Goal: Information Seeking & Learning: Learn about a topic

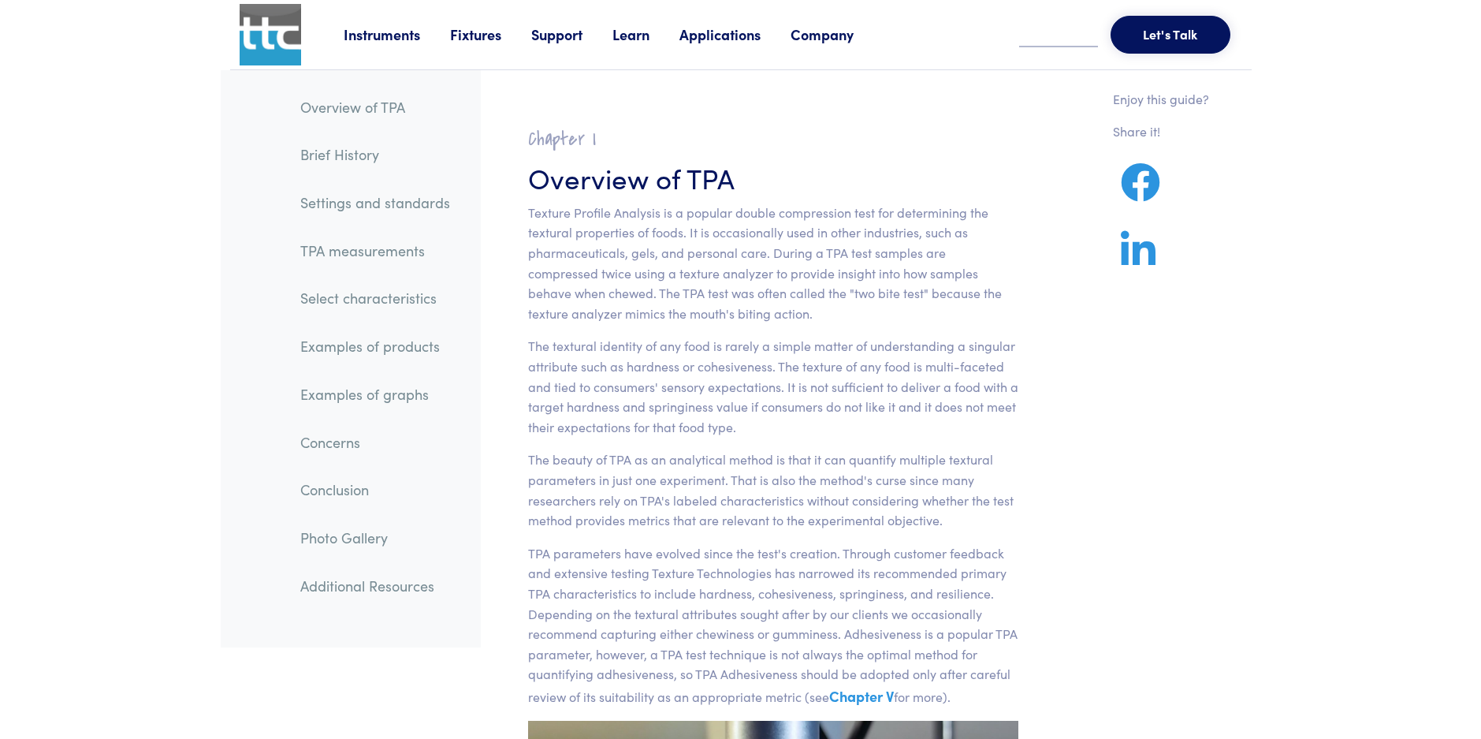
click at [393, 255] on link "TPA measurements" at bounding box center [375, 251] width 175 height 36
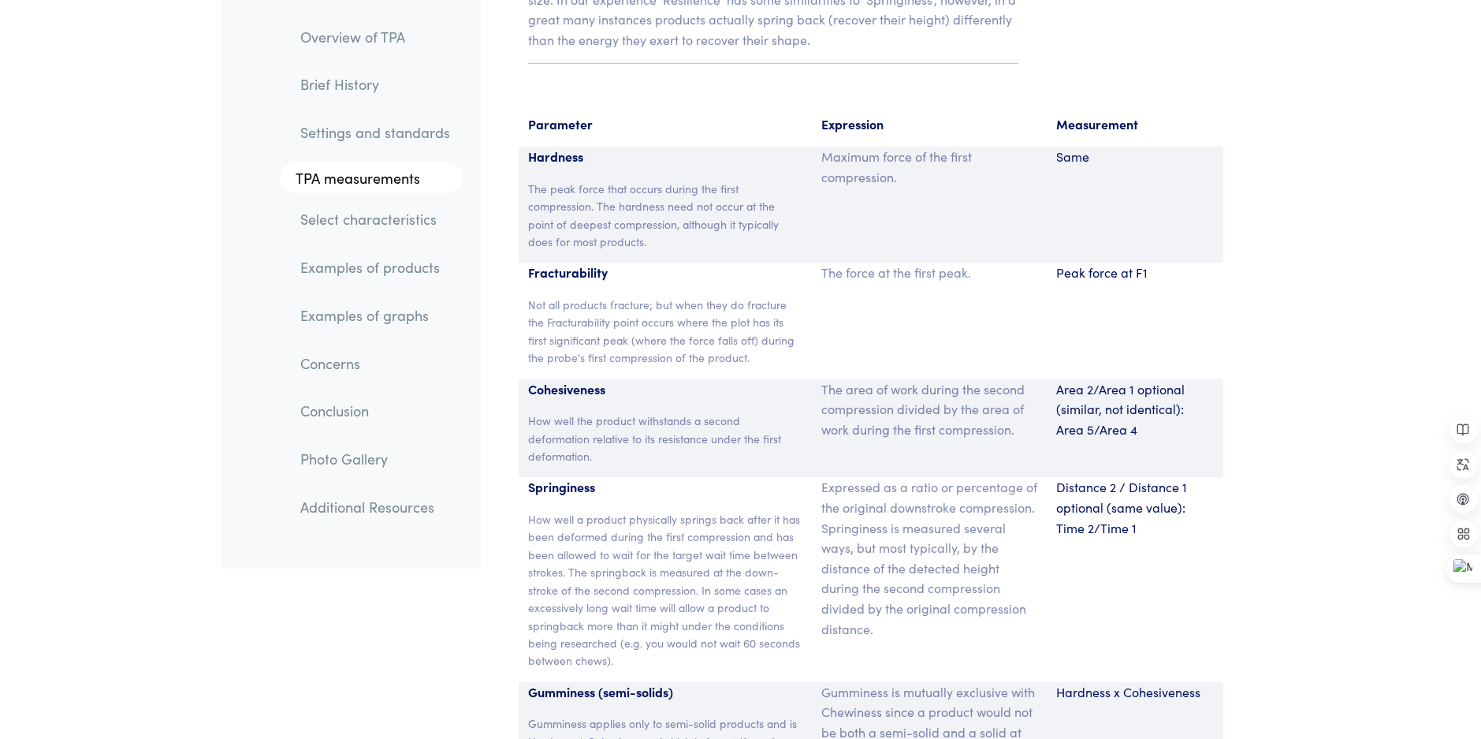
scroll to position [10272, 0]
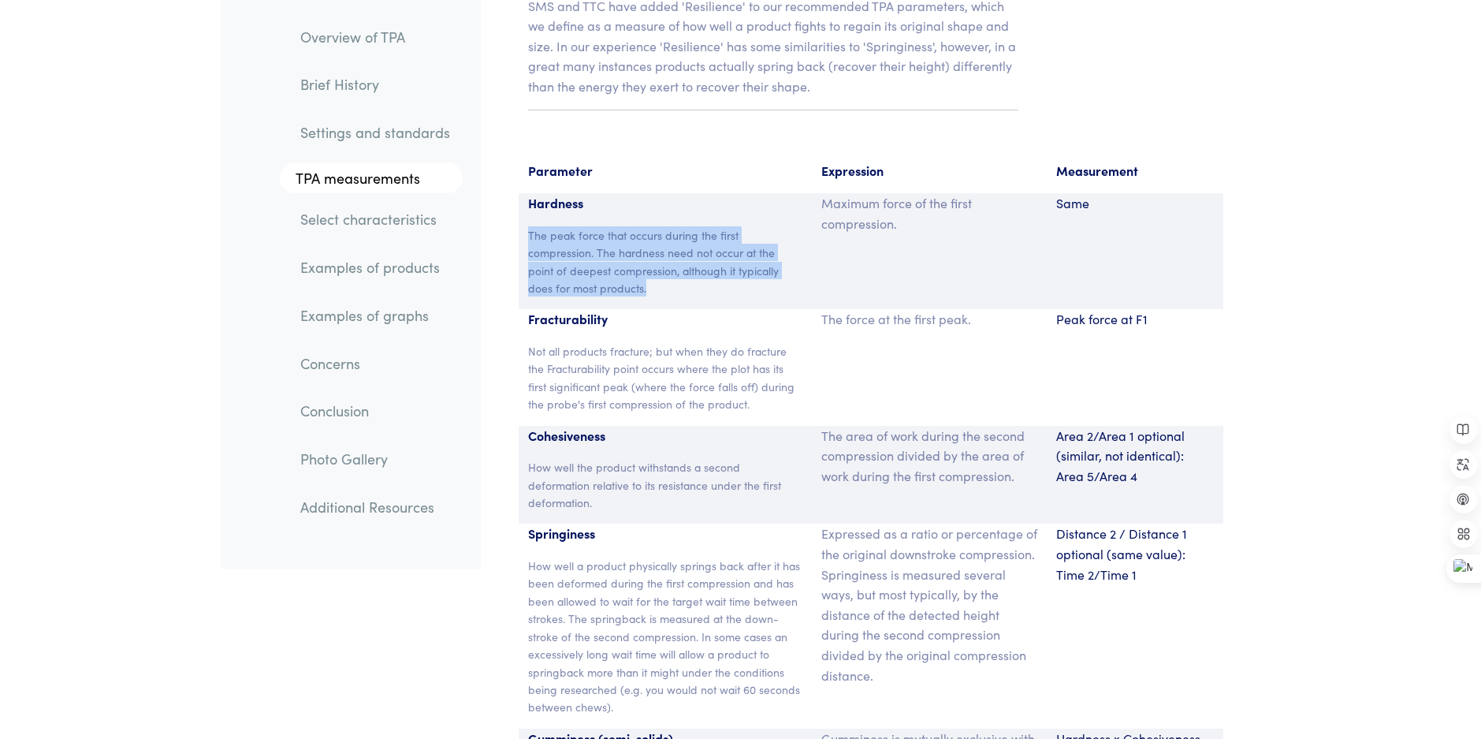
drag, startPoint x: 634, startPoint y: 273, endPoint x: 521, endPoint y: 214, distance: 127.6
click at [521, 214] on div "Hardness The peak force that occurs during the first compression. The hardness …" at bounding box center [666, 251] width 294 height 116
drag, startPoint x: 521, startPoint y: 214, endPoint x: 643, endPoint y: 273, distance: 135.7
click at [650, 275] on div "Hardness The peak force that occurs during the first compression. The hardness …" at bounding box center [666, 251] width 294 height 116
drag, startPoint x: 529, startPoint y: 214, endPoint x: 597, endPoint y: 232, distance: 70.2
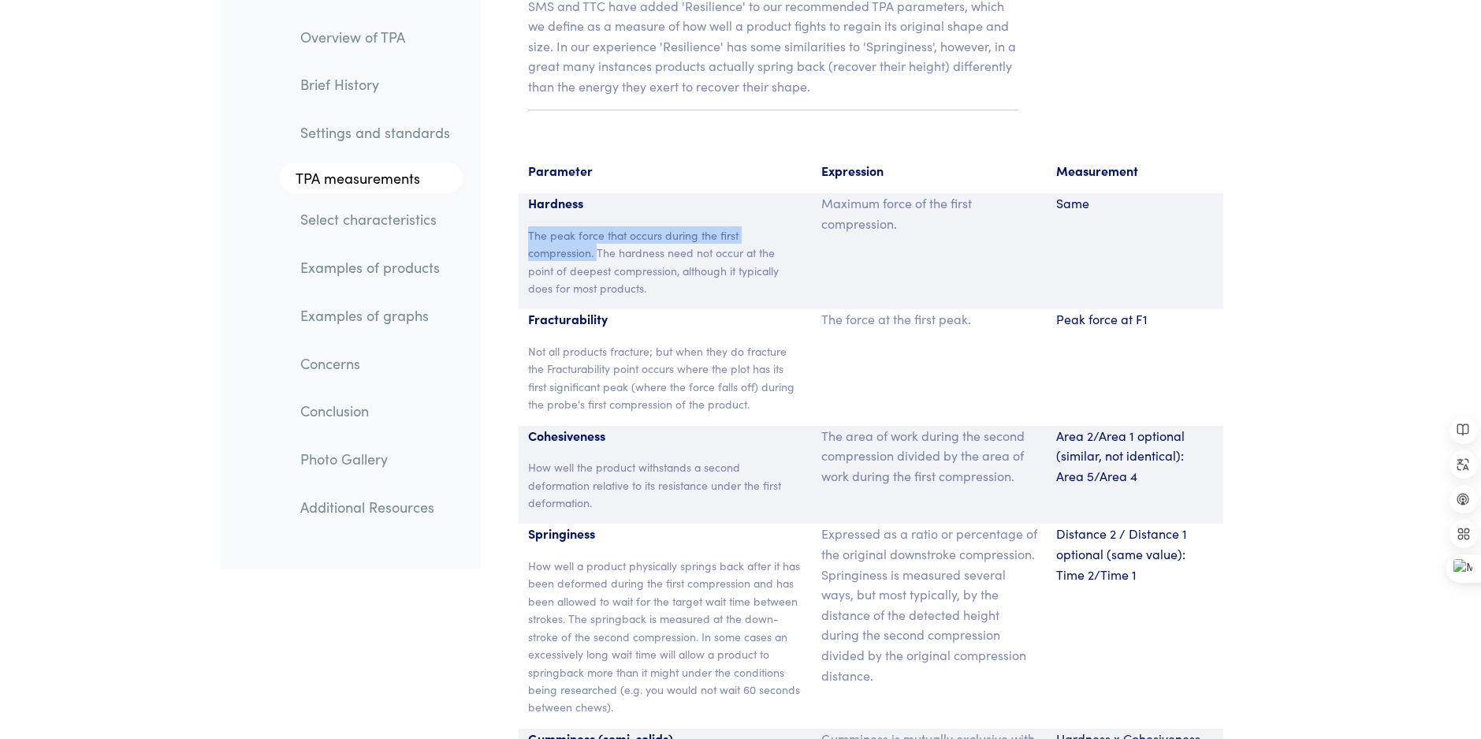
click at [597, 232] on p "The peak force that occurs during the first compression. The hardness need not …" at bounding box center [665, 261] width 275 height 71
copy p "The peak force that occurs during the first compression."
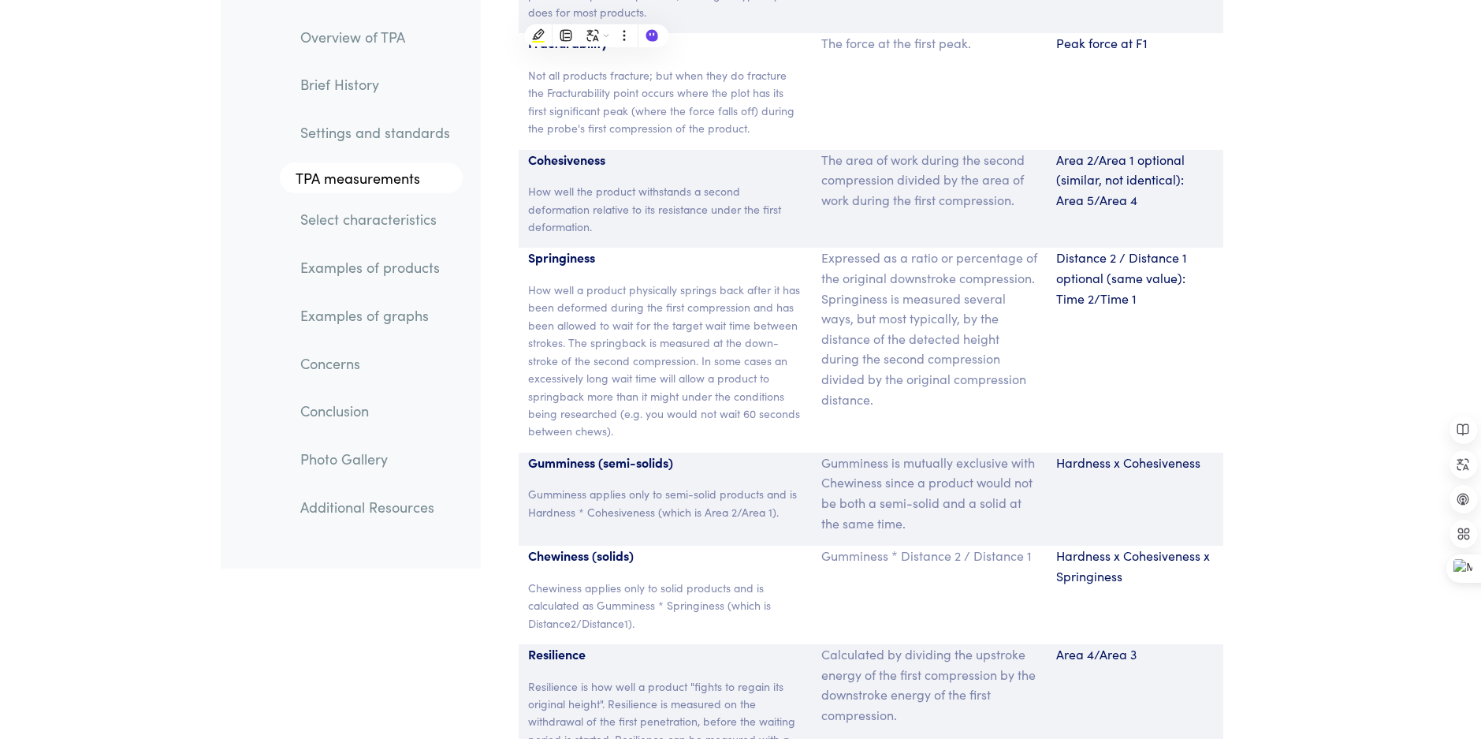
scroll to position [10351, 0]
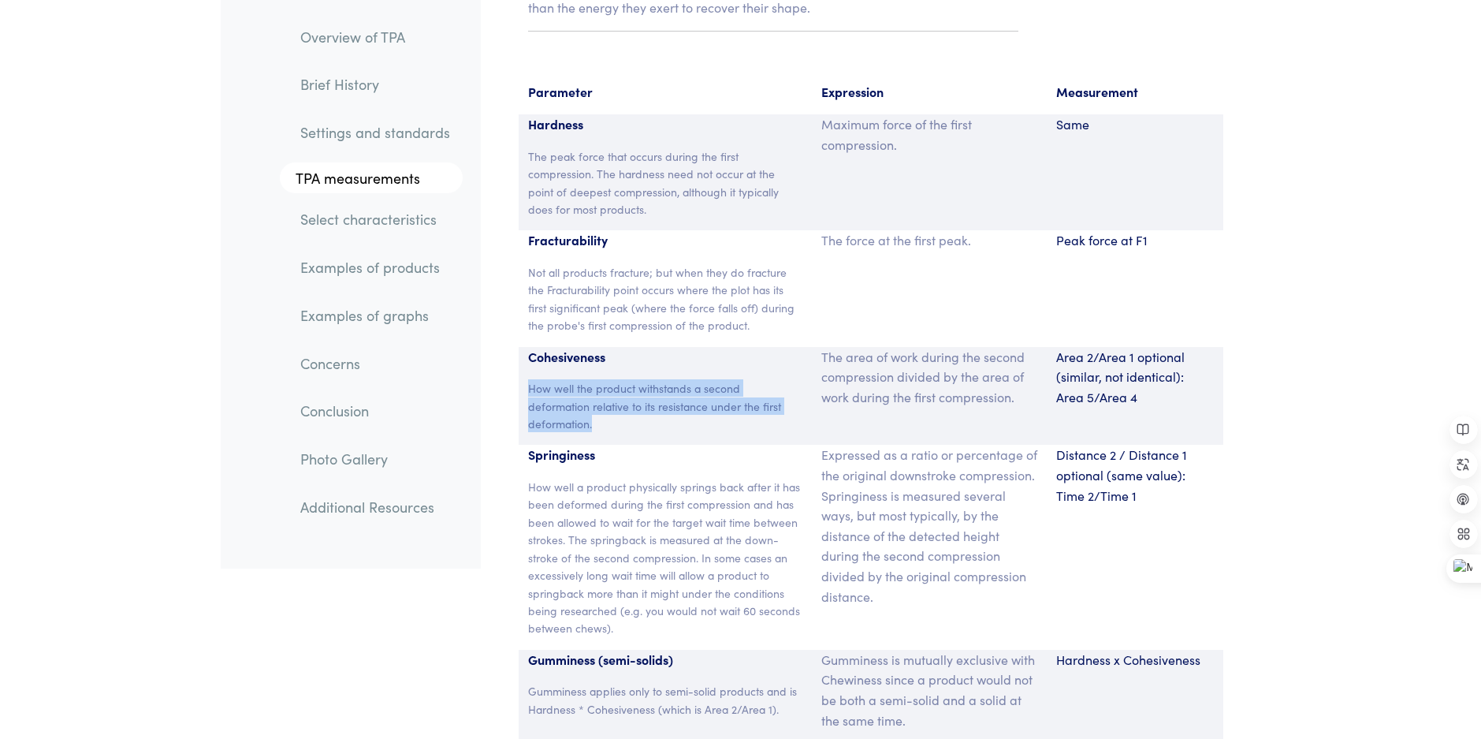
drag, startPoint x: 527, startPoint y: 370, endPoint x: 637, endPoint y: 396, distance: 113.6
click at [637, 396] on div "Cohesiveness How well the product withstands a second deformation relative to i…" at bounding box center [666, 396] width 294 height 99
drag, startPoint x: 1079, startPoint y: 354, endPoint x: 1055, endPoint y: 351, distance: 24.6
click at [1079, 354] on p "Area 2/Area 1 optional (similar, not identical): Area 5/Area 4" at bounding box center [1135, 377] width 158 height 61
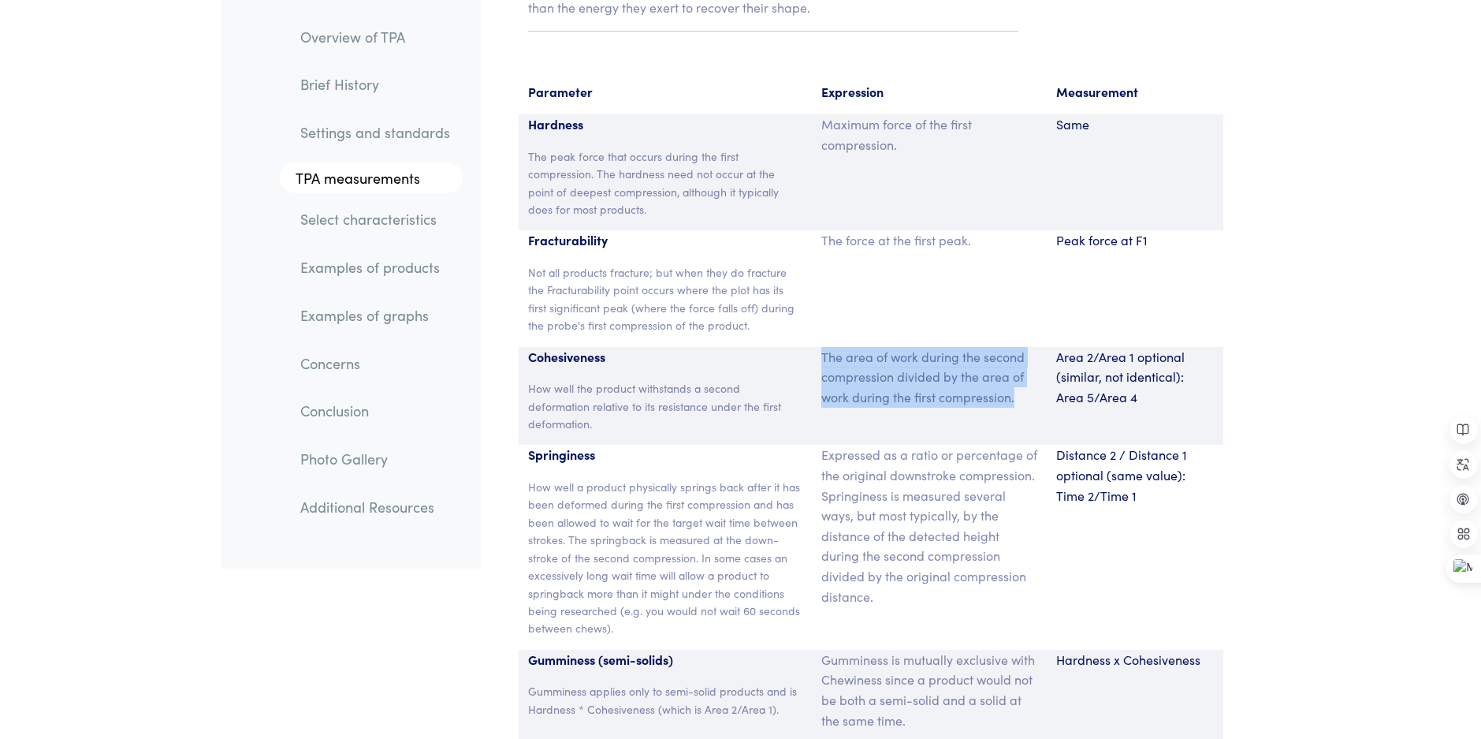
drag, startPoint x: 822, startPoint y: 332, endPoint x: 1015, endPoint y: 374, distance: 197.6
click at [1015, 374] on p "The area of work during the second compression divided by the area of work duri…" at bounding box center [929, 377] width 216 height 61
copy p "The area of work during the second compression divided by the area of work duri…"
